Goal: Task Accomplishment & Management: Manage account settings

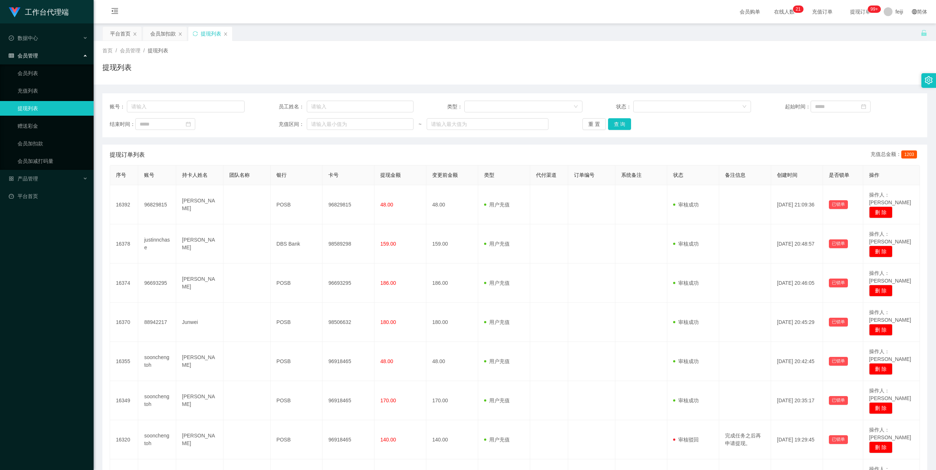
click at [488, 18] on div "会员购单 在线人数 0 1 2 3 4 5 6 7 8 9 0 1 2 3 4 5 6 7 8 9 0 1 2 3 4 5 6 7 8 9 0 1 2 3 4…" at bounding box center [515, 12] width 843 height 24
click at [896, 9] on span "feiji" at bounding box center [900, 11] width 8 height 23
click at [889, 32] on span "退出登录" at bounding box center [894, 32] width 20 height 6
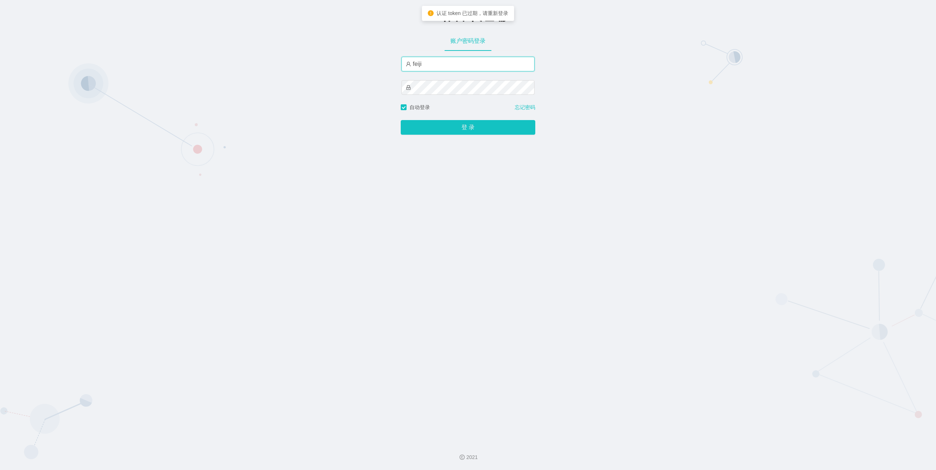
click at [468, 65] on input "feiji" at bounding box center [468, 64] width 133 height 15
type input "xiaohei06"
click at [462, 127] on button "登 录" at bounding box center [468, 127] width 135 height 15
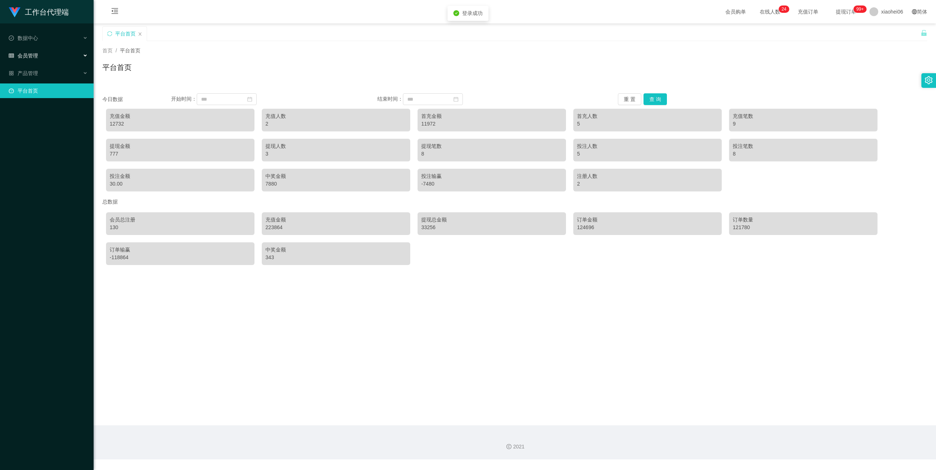
click at [39, 53] on div "会员管理" at bounding box center [47, 55] width 94 height 15
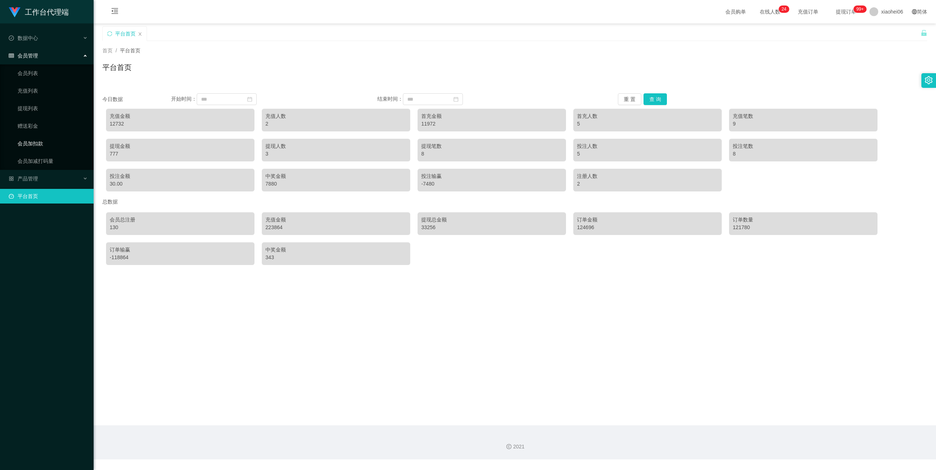
click at [34, 140] on link "会员加扣款" at bounding box center [53, 143] width 70 height 15
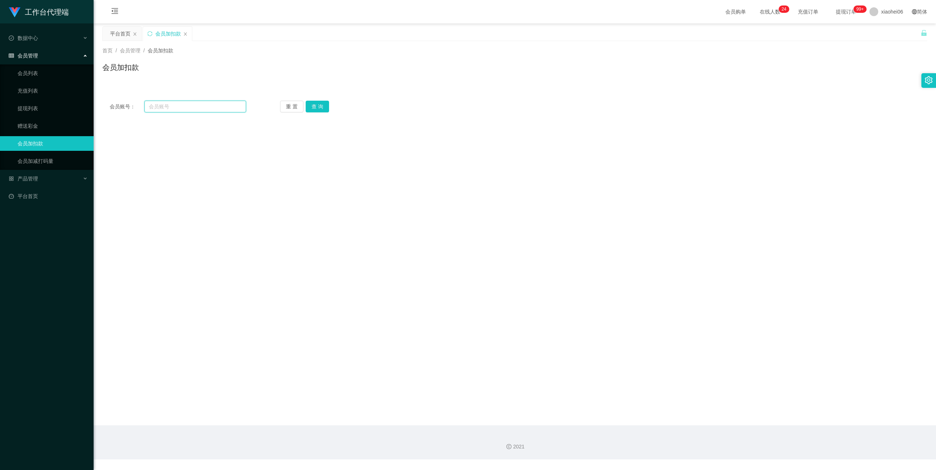
click at [183, 106] on input "text" at bounding box center [195, 107] width 102 height 12
paste input "85907999"
type input "85907999"
click at [320, 105] on button "查 询" at bounding box center [317, 107] width 23 height 12
click at [264, 222] on input "text" at bounding box center [298, 221] width 117 height 12
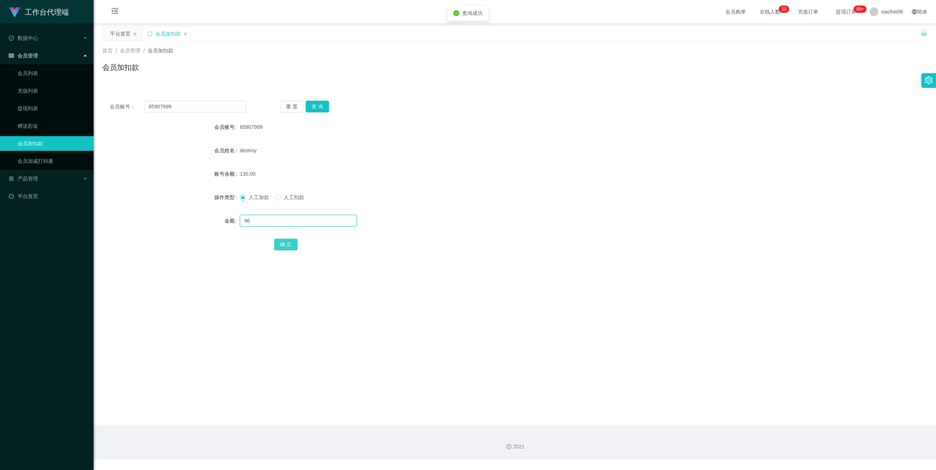
type input "96"
click at [286, 248] on button "确 定" at bounding box center [285, 244] width 23 height 12
click at [35, 107] on link "提现列表" at bounding box center [53, 108] width 70 height 15
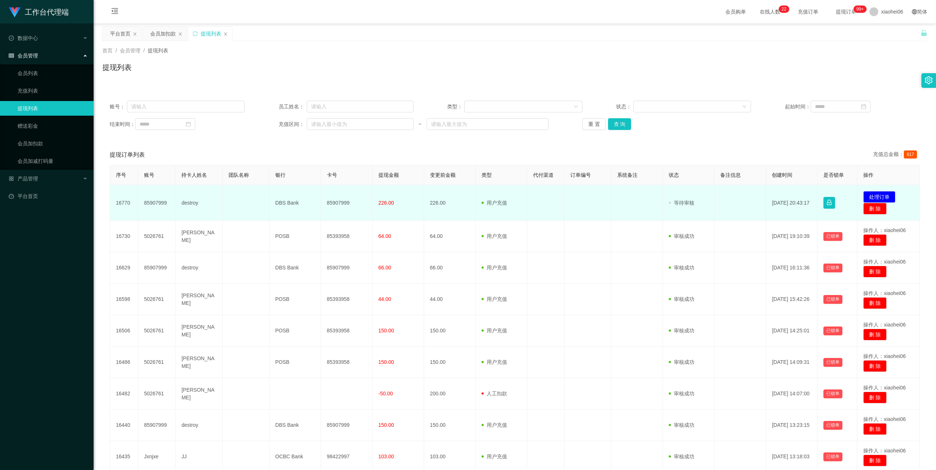
click at [192, 202] on td "destroy" at bounding box center [199, 202] width 47 height 35
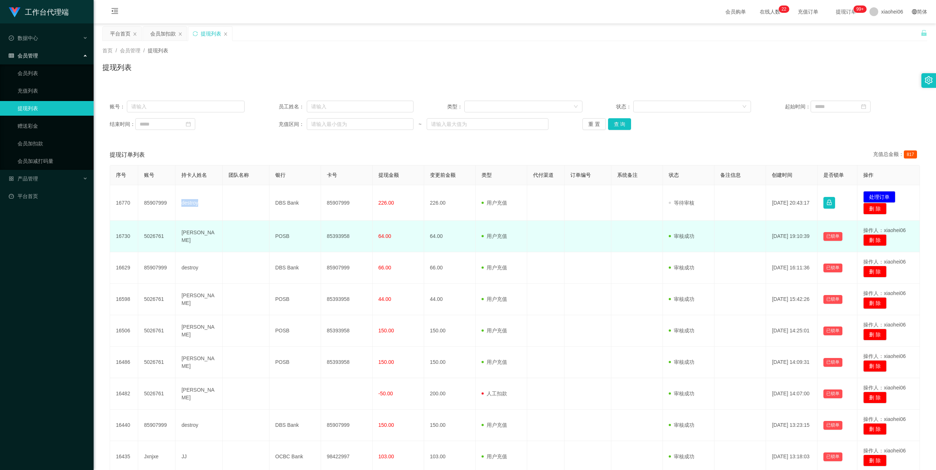
copy td "destroy"
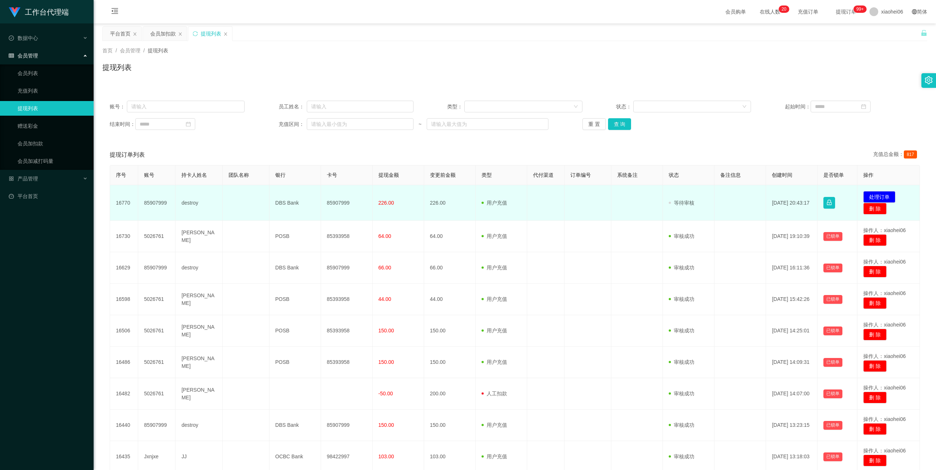
click at [340, 198] on td "85907999" at bounding box center [347, 202] width 52 height 35
click at [340, 199] on td "85907999" at bounding box center [347, 202] width 52 height 35
copy td "85907999"
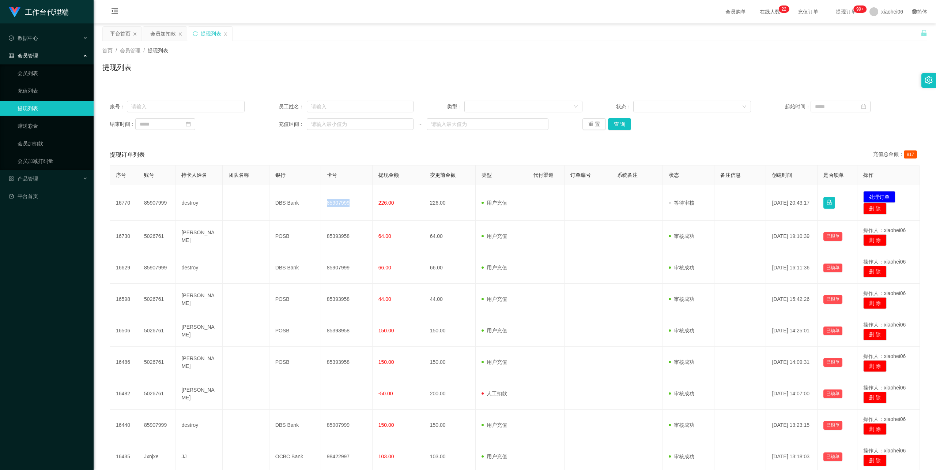
drag, startPoint x: 410, startPoint y: 33, endPoint x: 514, endPoint y: 22, distance: 104.1
click at [410, 33] on div "平台首页 会员加扣款 提现列表" at bounding box center [511, 38] width 818 height 25
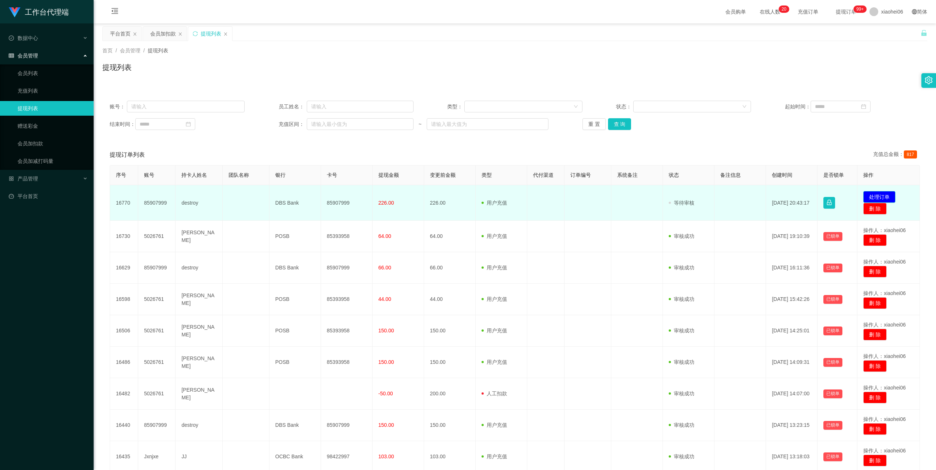
click at [873, 196] on button "处理订单" at bounding box center [879, 197] width 32 height 12
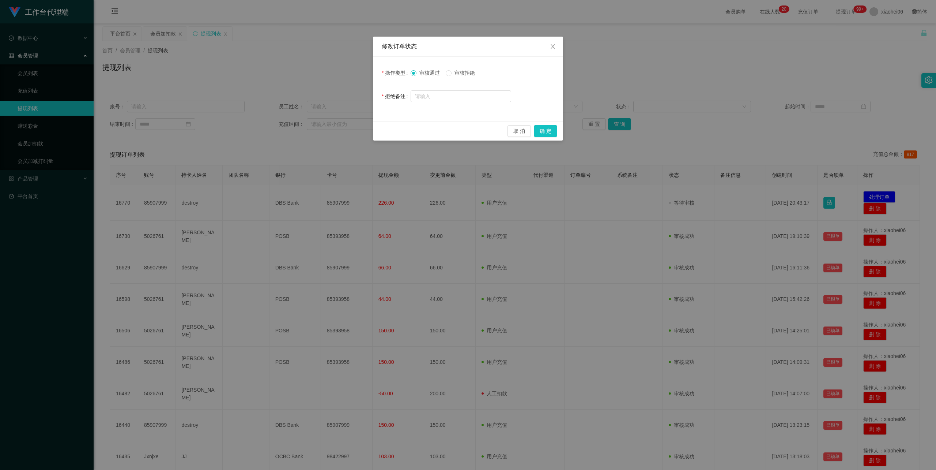
click at [548, 124] on div "取 消 确 定" at bounding box center [468, 130] width 190 height 19
click at [549, 129] on button "确 定" at bounding box center [545, 131] width 23 height 12
